Goal: Information Seeking & Learning: Stay updated

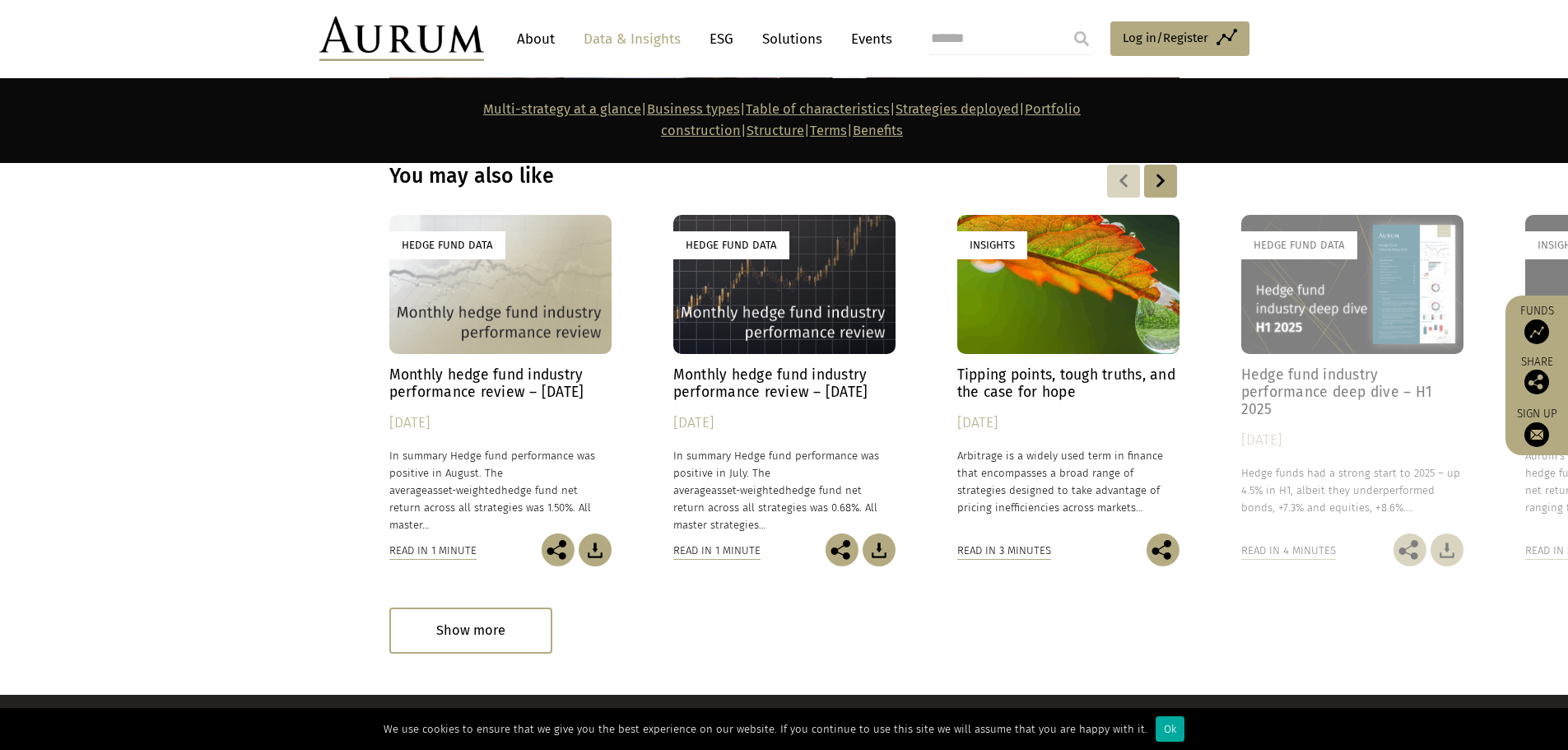
scroll to position [12637, 0]
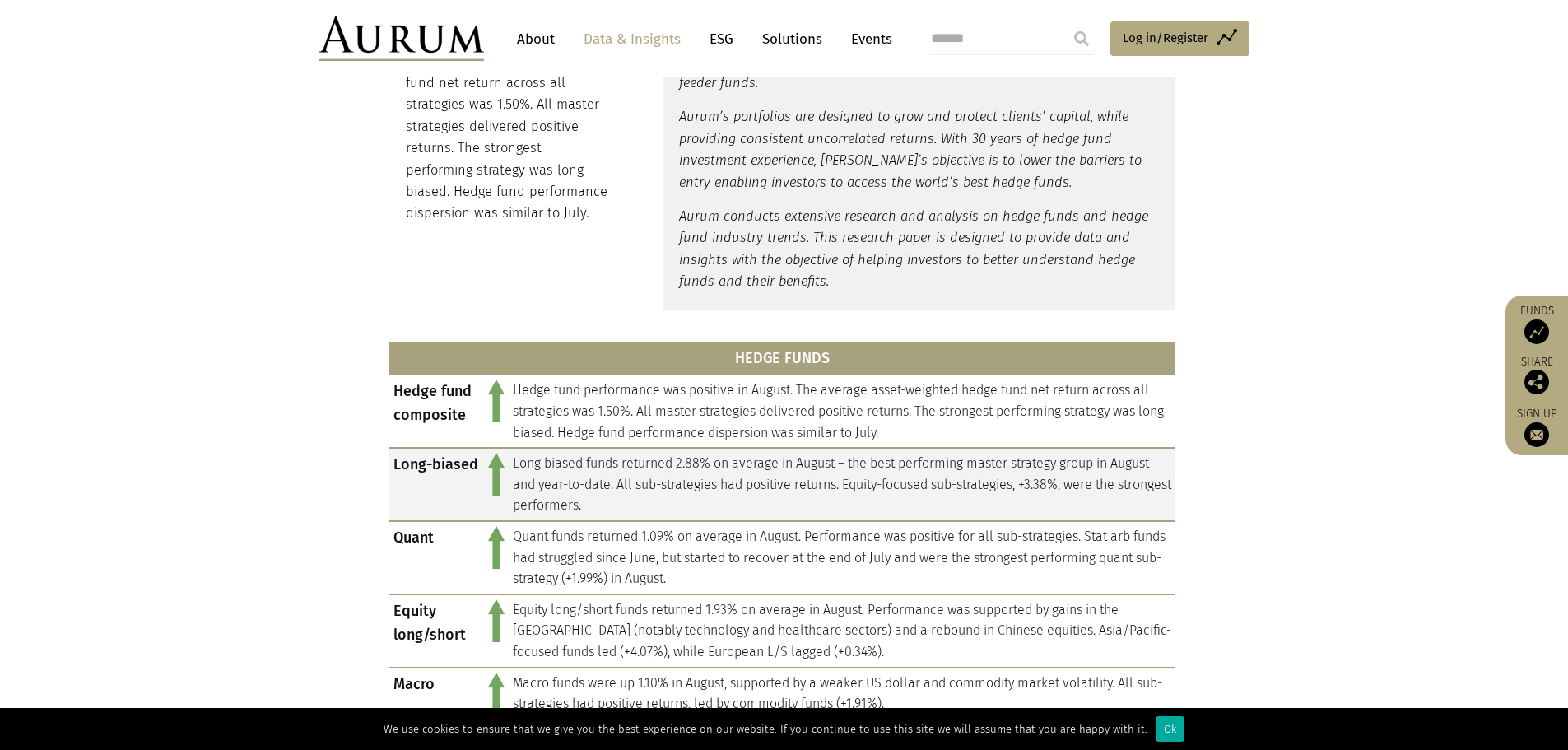
scroll to position [741, 0]
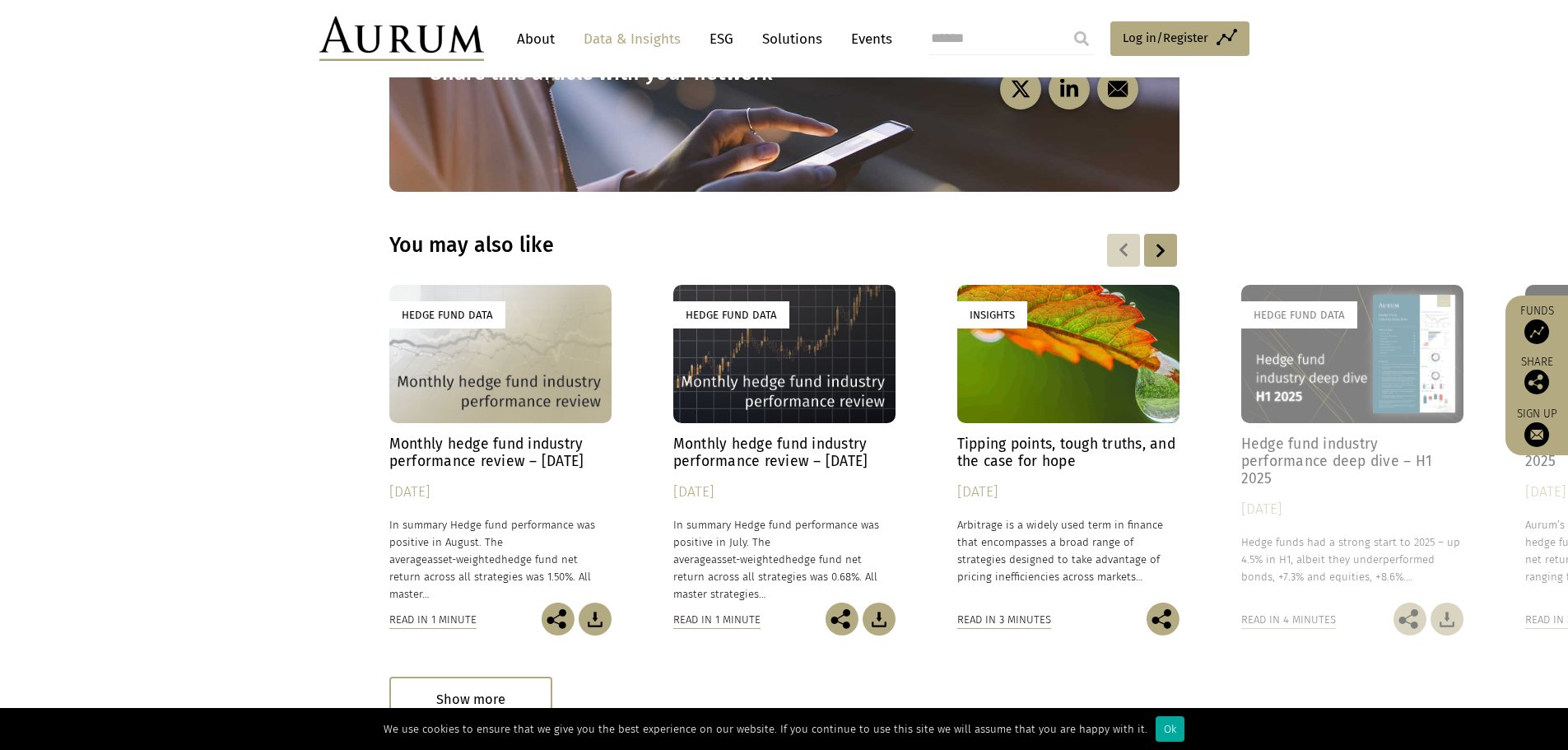
scroll to position [7407, 0]
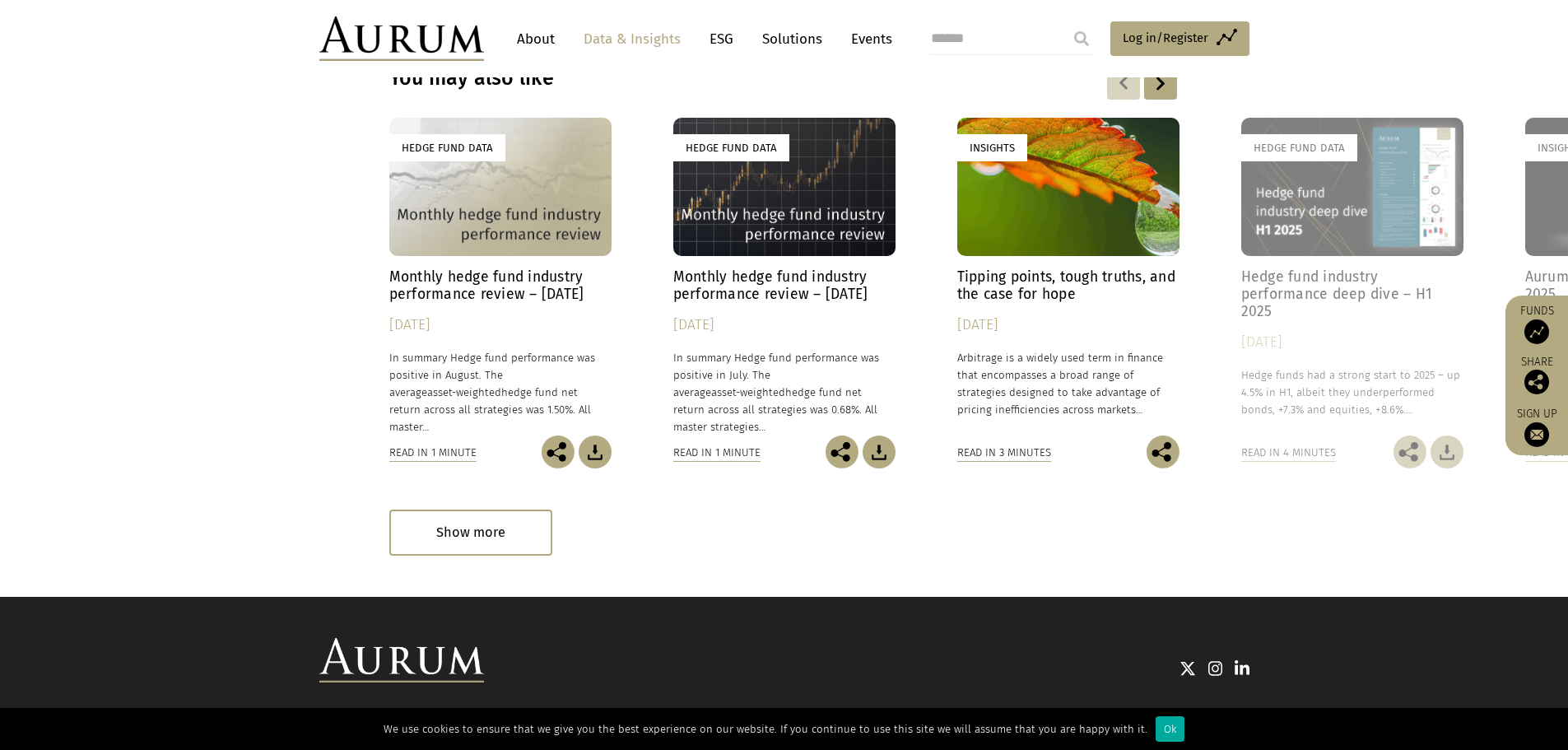
click at [801, 268] on h4 "Monthly hedge fund industry performance review – [DATE]" at bounding box center [784, 285] width 223 height 34
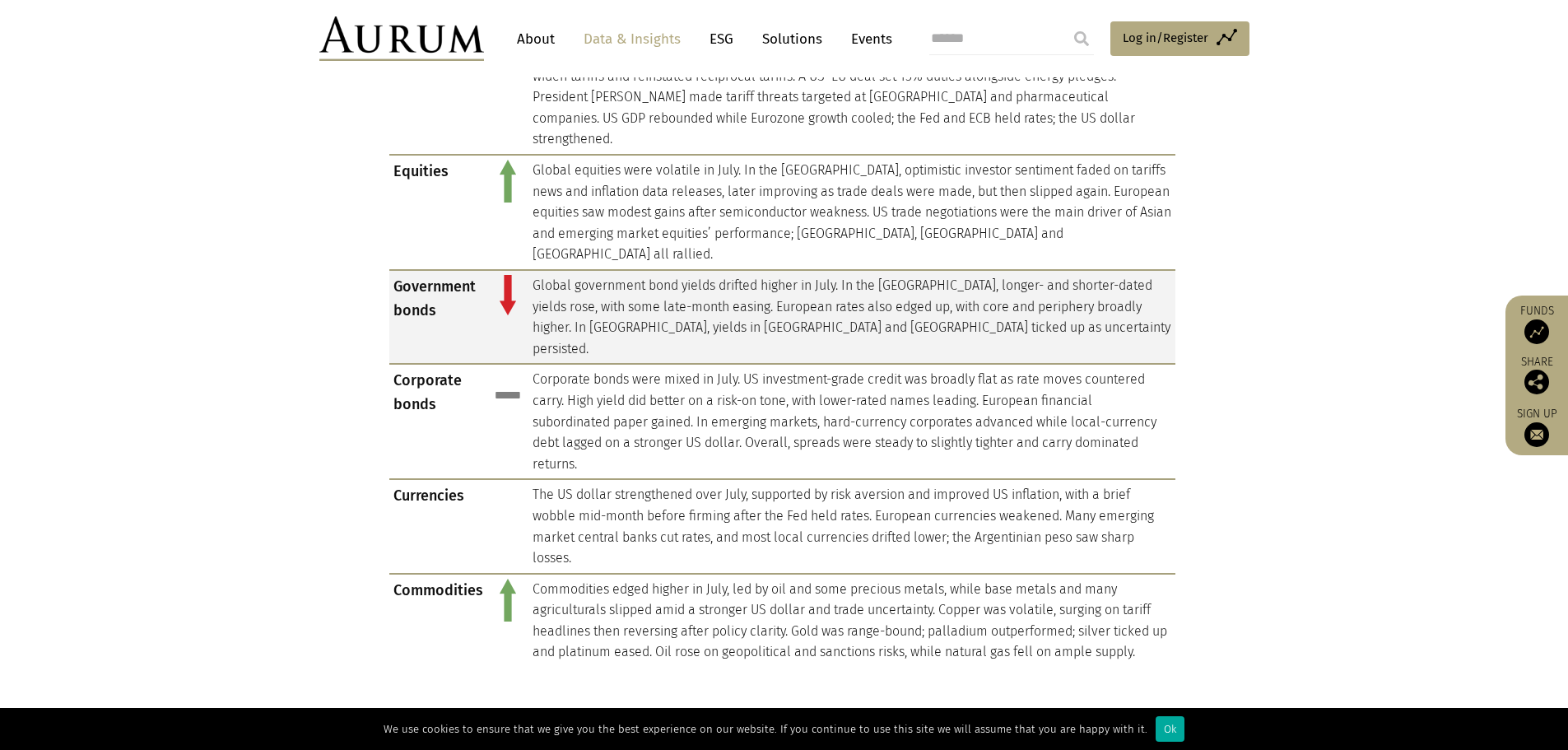
scroll to position [1310, 0]
